Goal: Task Accomplishment & Management: Complete application form

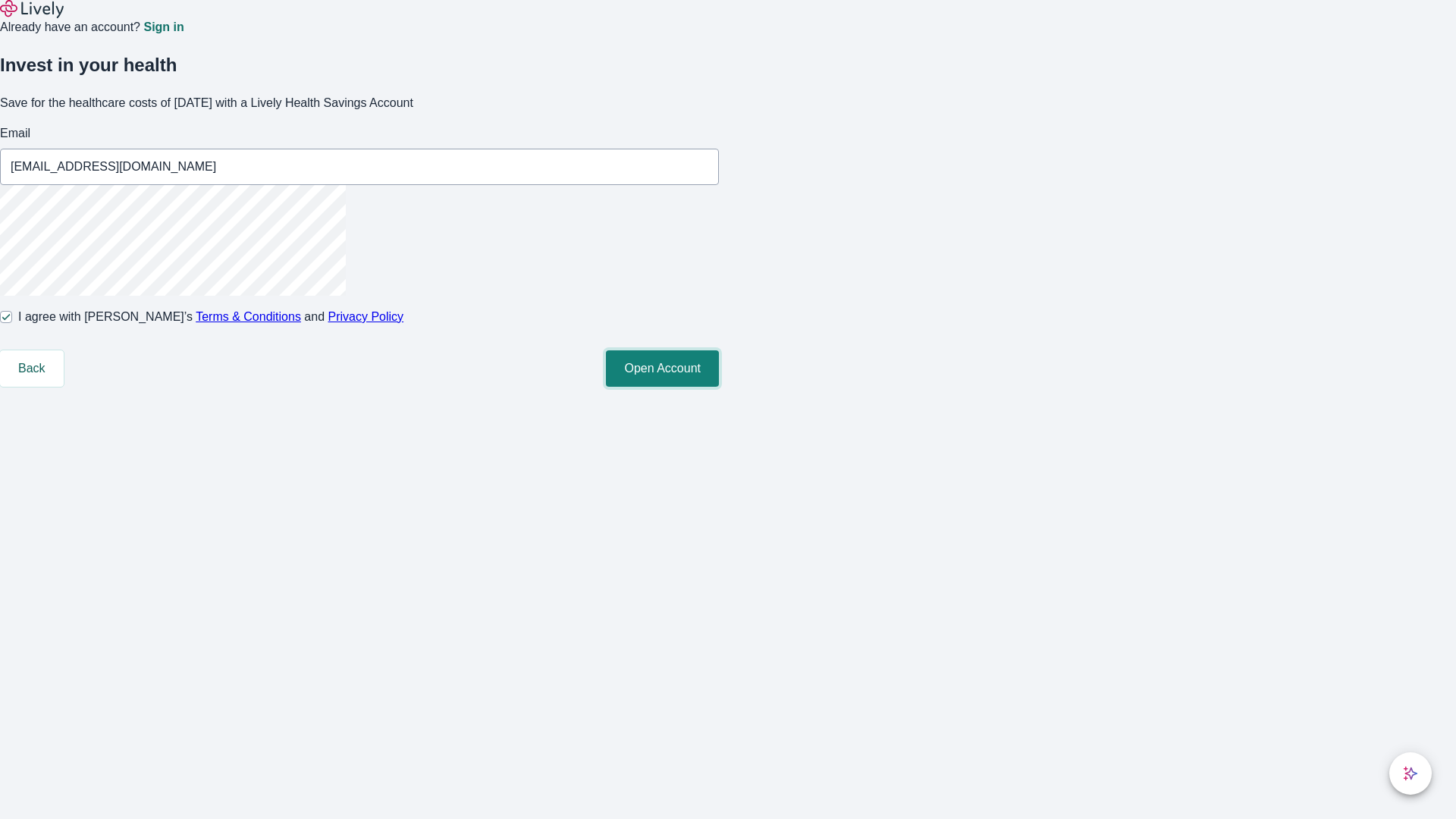
click at [719, 387] on button "Open Account" at bounding box center [662, 369] width 113 height 36
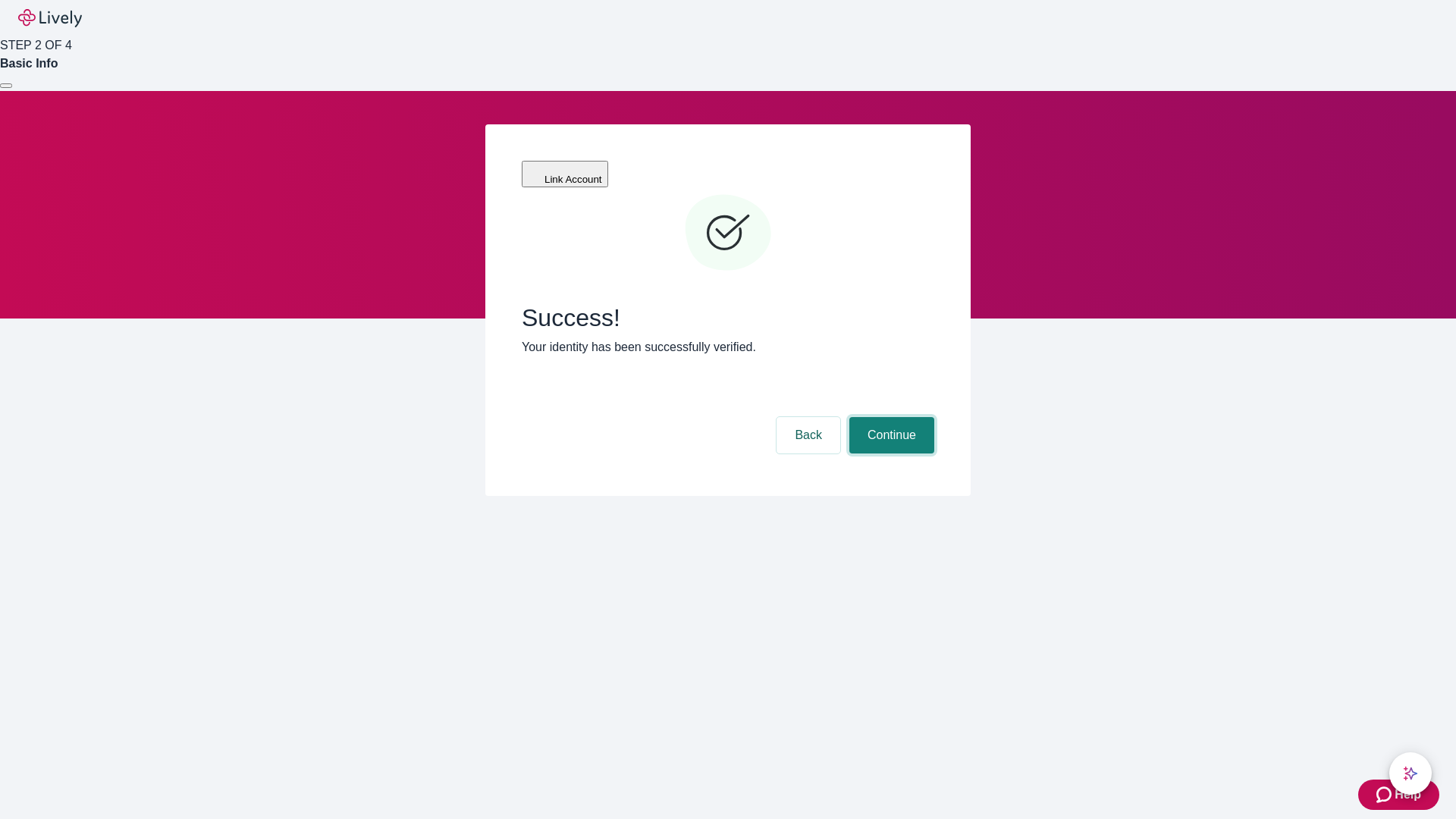
click at [890, 417] on button "Continue" at bounding box center [892, 435] width 85 height 36
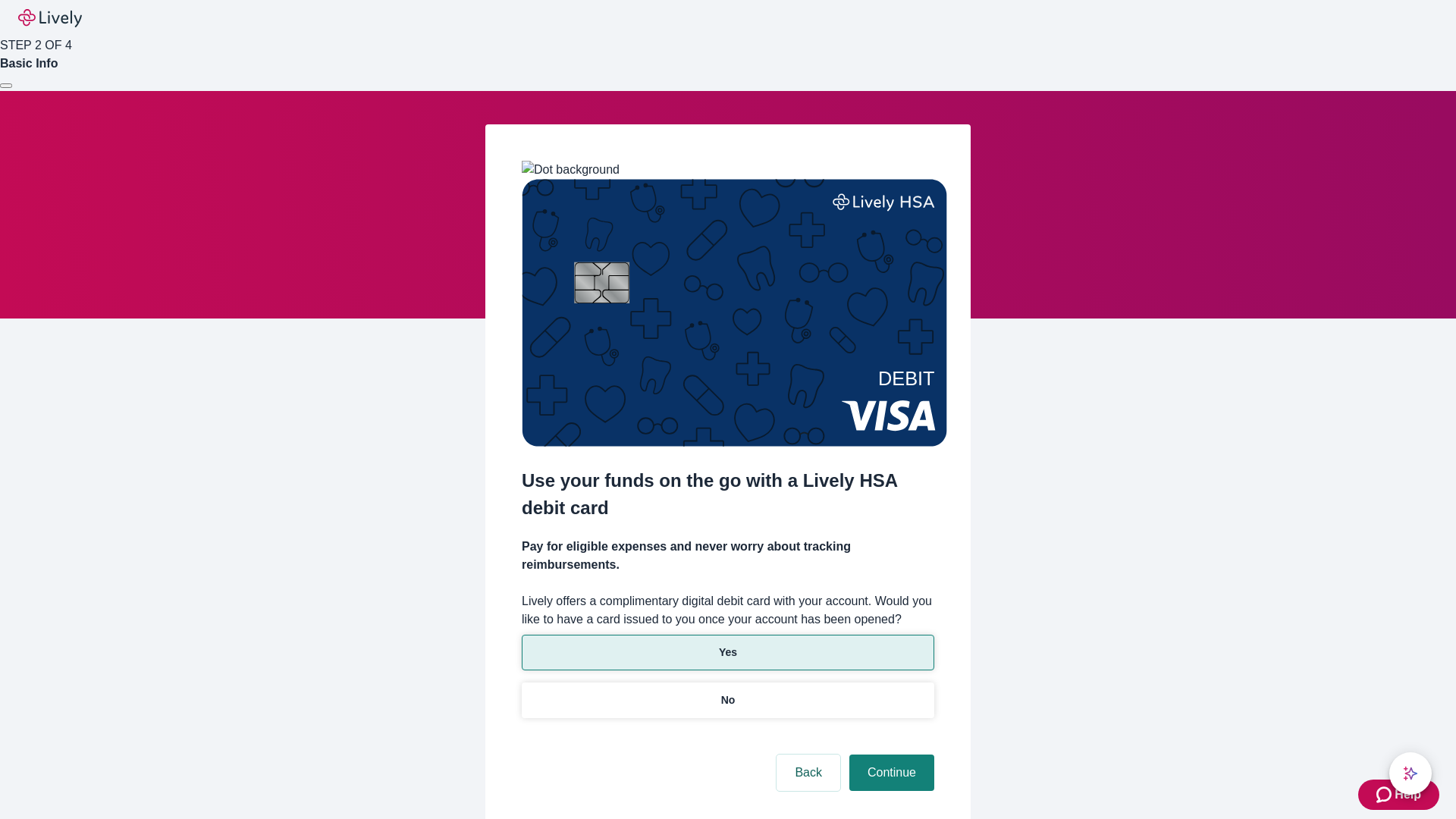
click at [727, 645] on p "Yes" at bounding box center [728, 653] width 18 height 16
click at [890, 755] on button "Continue" at bounding box center [892, 773] width 85 height 36
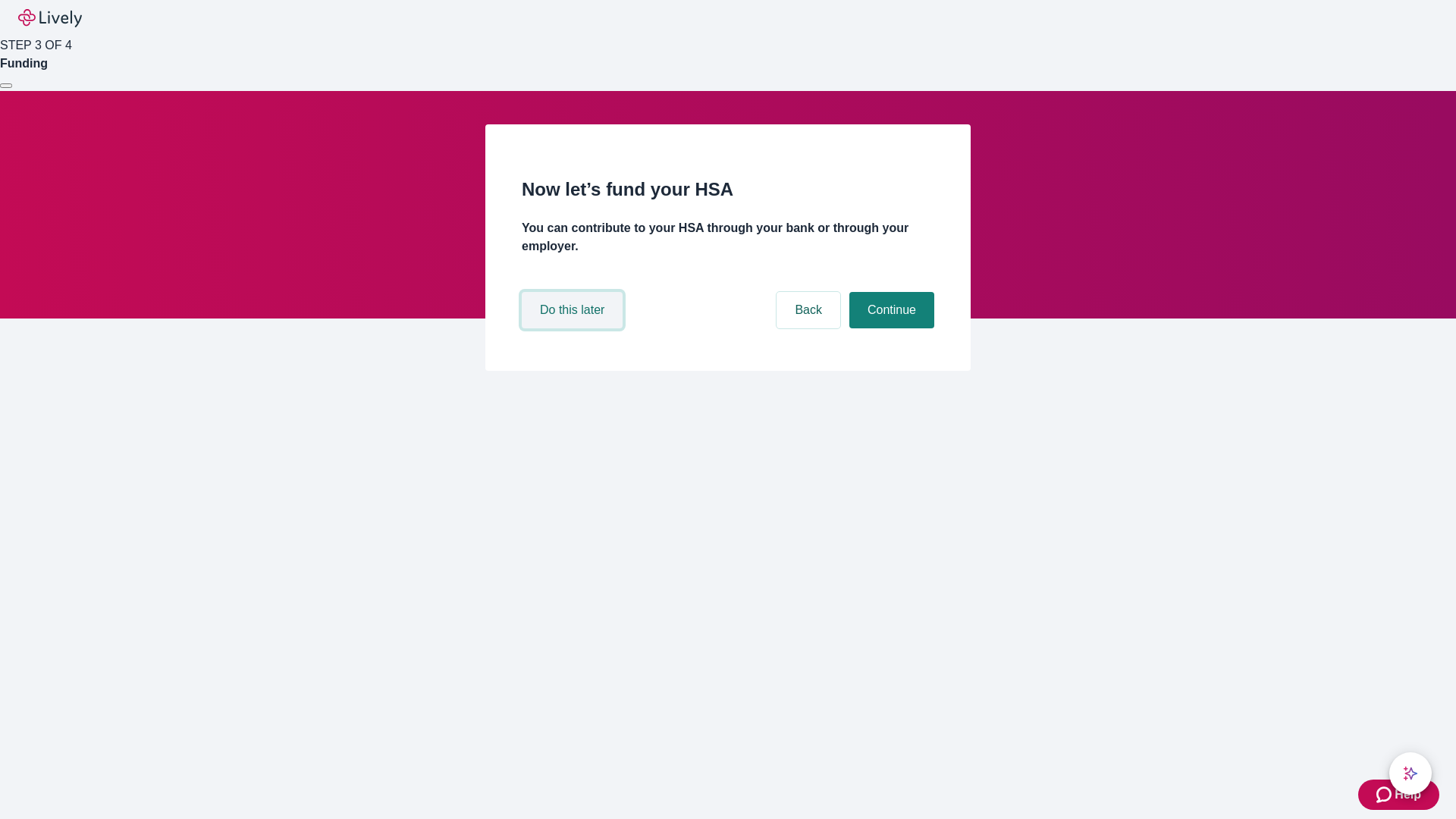
click at [574, 329] on button "Do this later" at bounding box center [572, 310] width 101 height 36
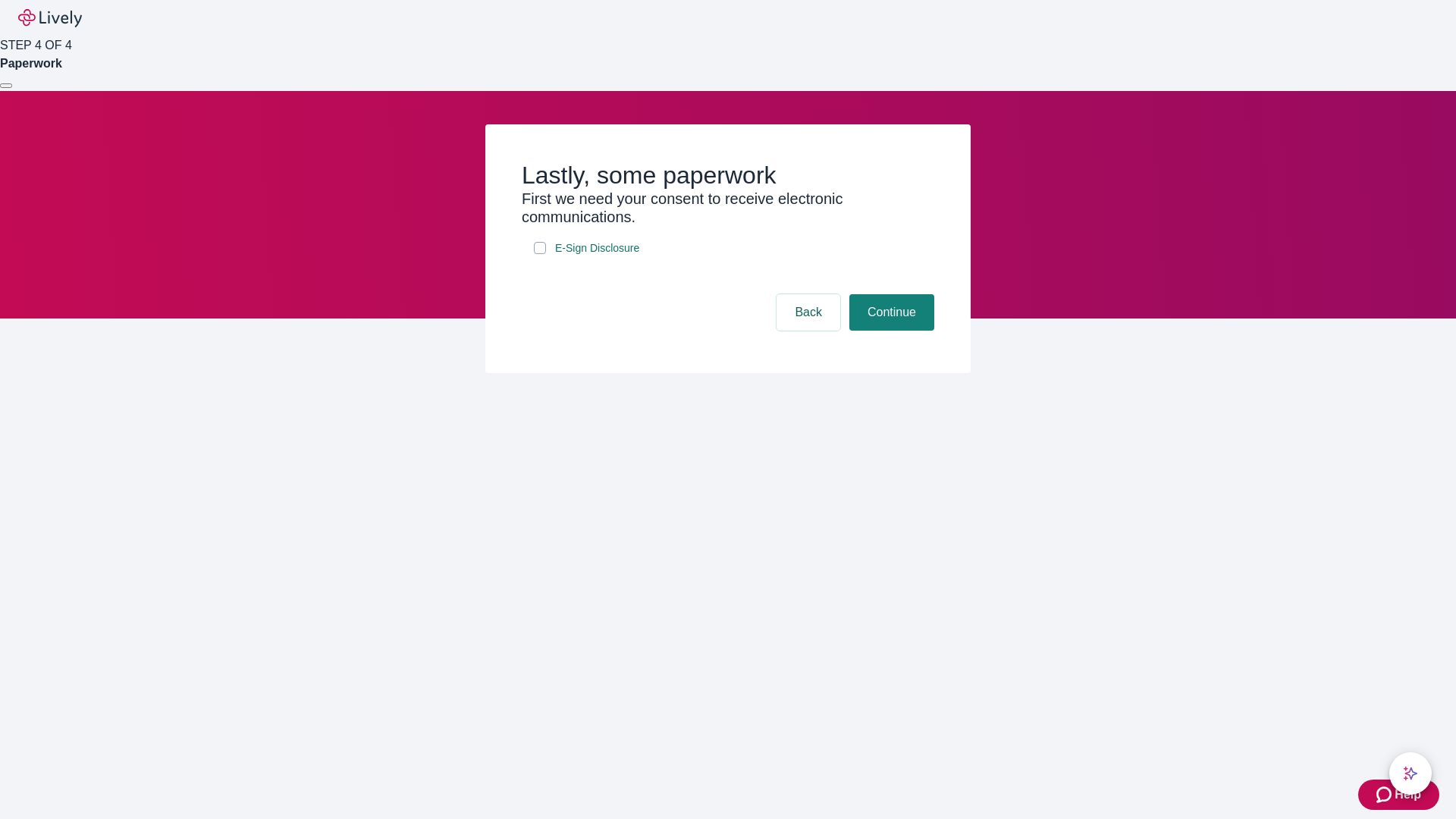
click at [540, 254] on input "E-Sign Disclosure" at bounding box center [540, 247] width 12 height 12
checkbox input "true"
click at [890, 331] on button "Continue" at bounding box center [892, 312] width 85 height 36
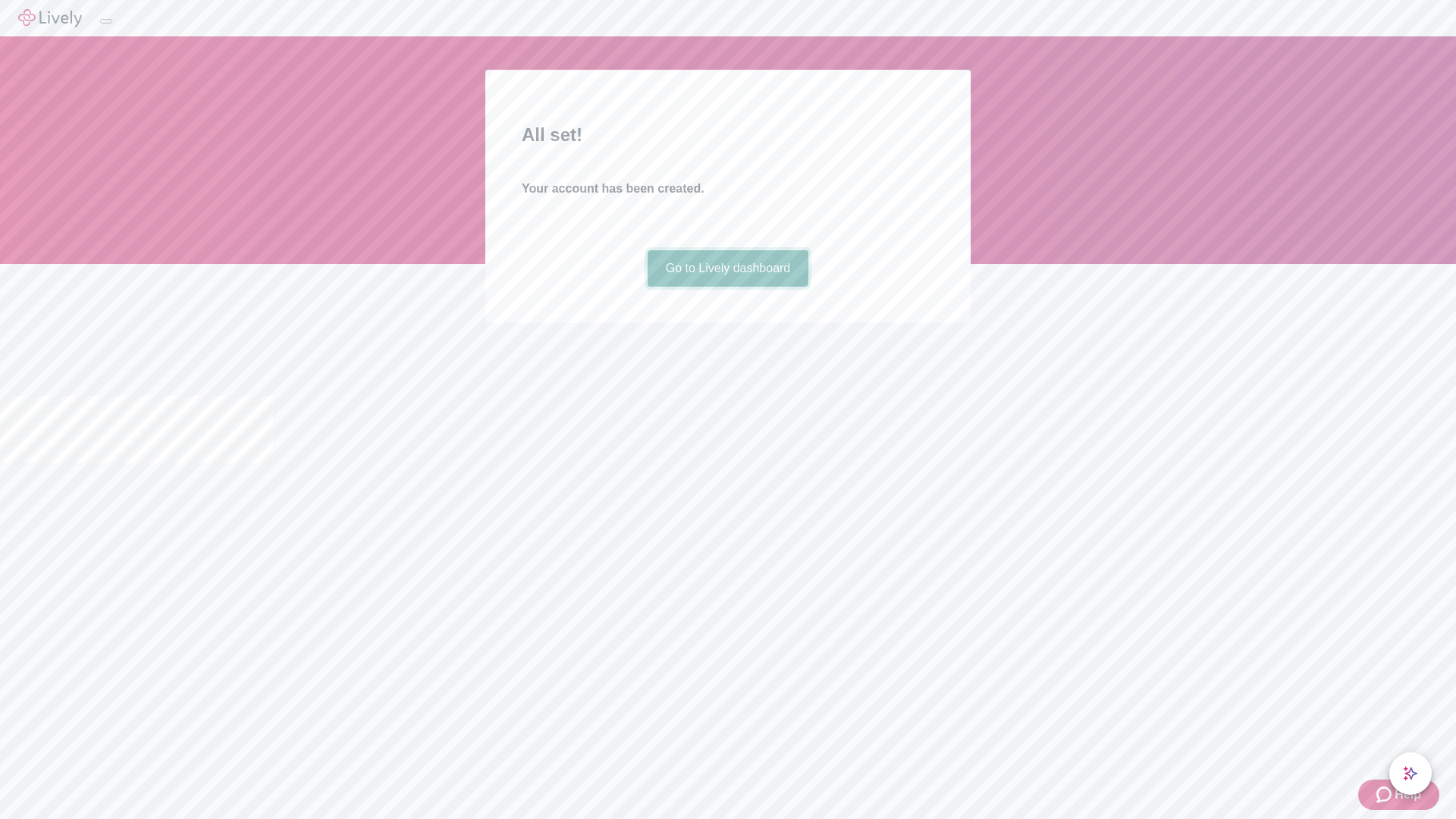
click at [727, 286] on link "Go to Lively dashboard" at bounding box center [729, 268] width 162 height 36
